Goal: Task Accomplishment & Management: Manage account settings

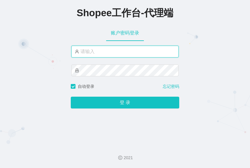
click at [94, 51] on input "text" at bounding box center [124, 52] width 107 height 12
paste input "yn04"
type input "yn04"
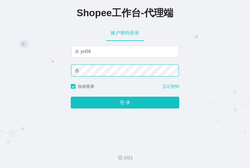
click at [71, 97] on button "登 录" at bounding box center [125, 103] width 108 height 12
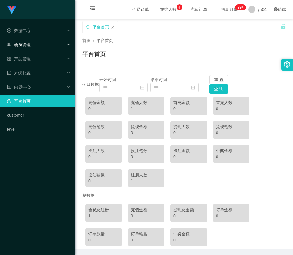
click at [31, 45] on div "会员管理" at bounding box center [37, 45] width 75 height 12
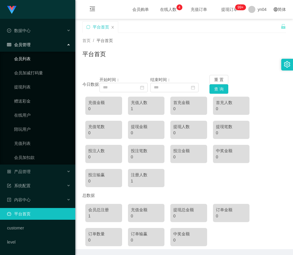
click at [27, 61] on link "会员列表" at bounding box center [42, 59] width 56 height 12
